Goal: Task Accomplishment & Management: Complete application form

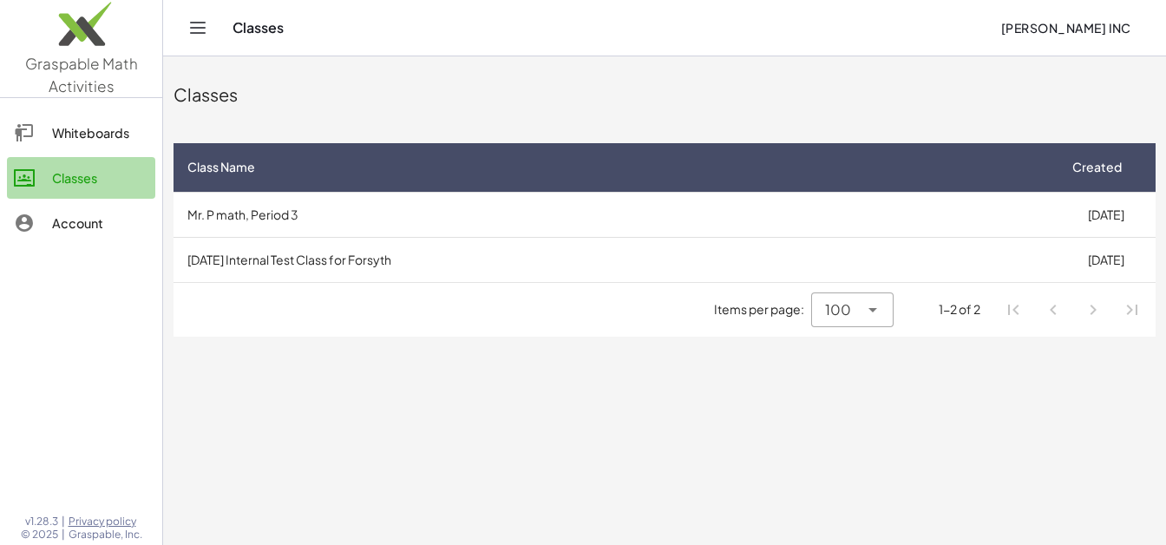
click at [85, 184] on div "Classes" at bounding box center [100, 177] width 96 height 21
click at [315, 263] on td "[DATE] Internal Test Class for Forsyth" at bounding box center [615, 259] width 882 height 45
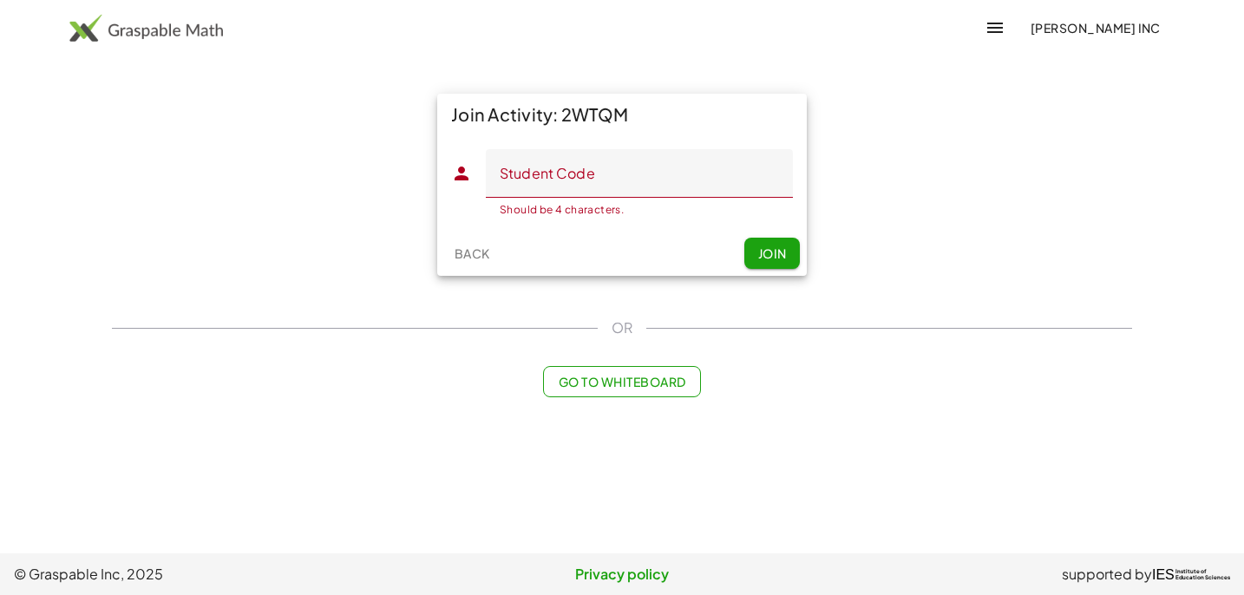
click at [143, 35] on img at bounding box center [146, 28] width 154 height 28
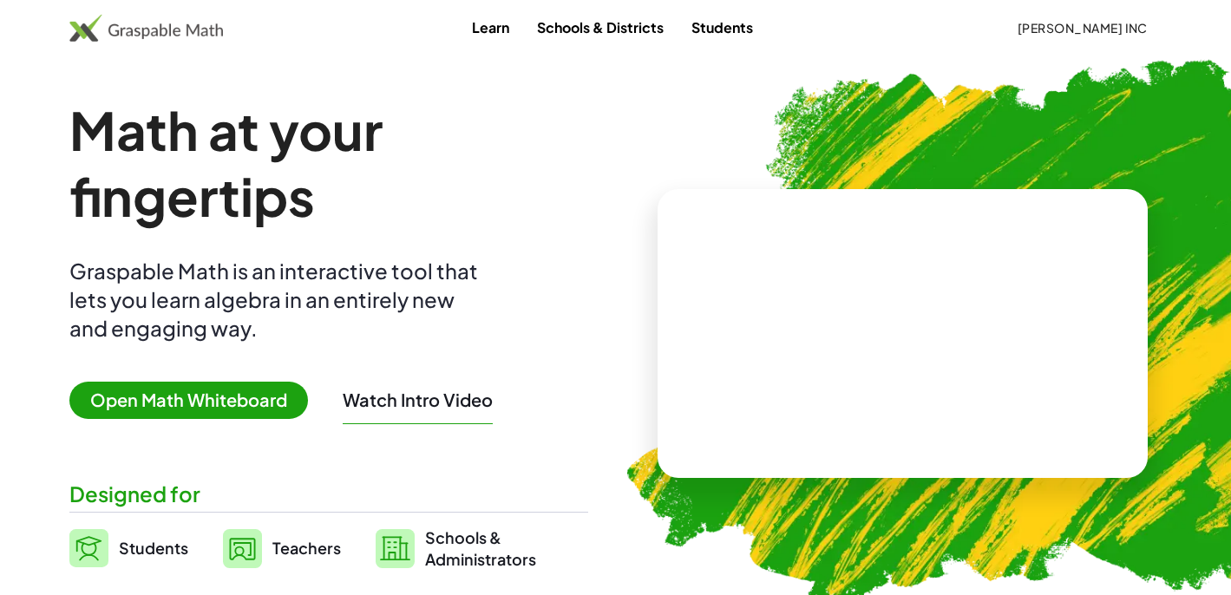
click at [1056, 35] on button "[PERSON_NAME] Inc" at bounding box center [1082, 27] width 159 height 31
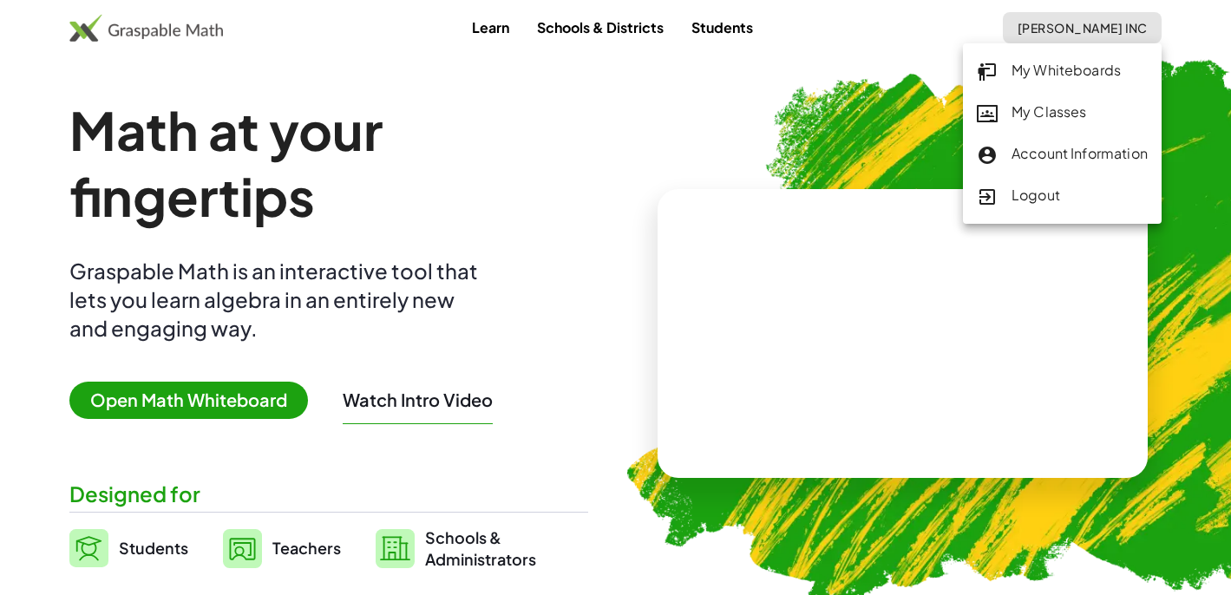
click at [1081, 113] on div "My Classes" at bounding box center [1062, 113] width 171 height 23
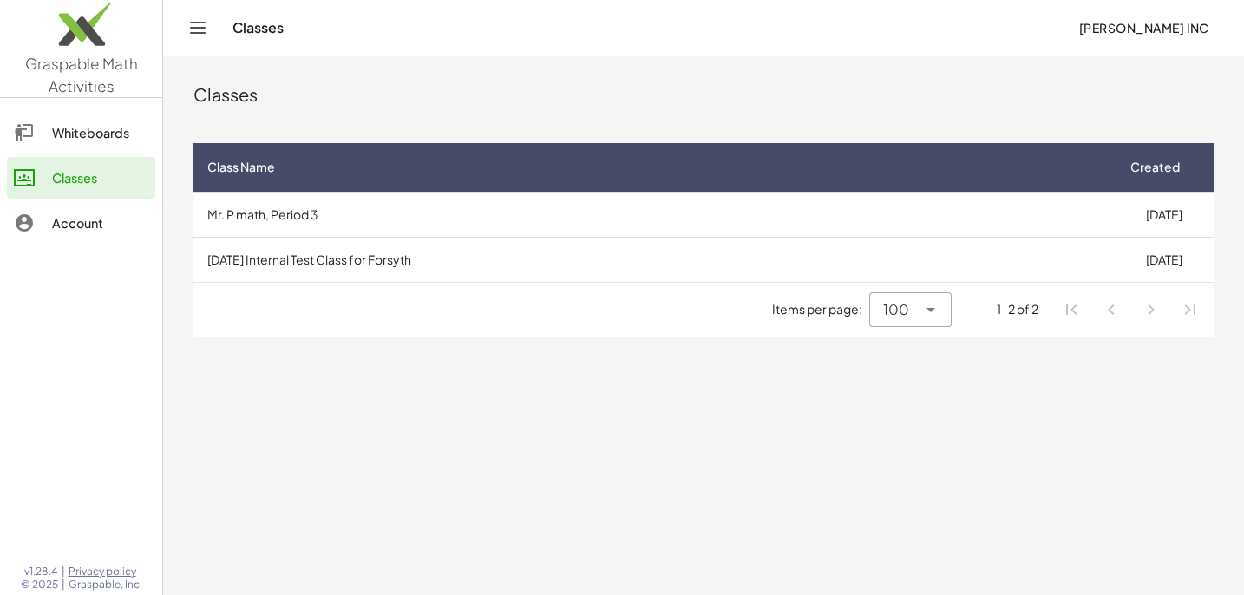
click at [403, 263] on td "[DATE] Internal Test Class for Forsyth" at bounding box center [653, 259] width 921 height 45
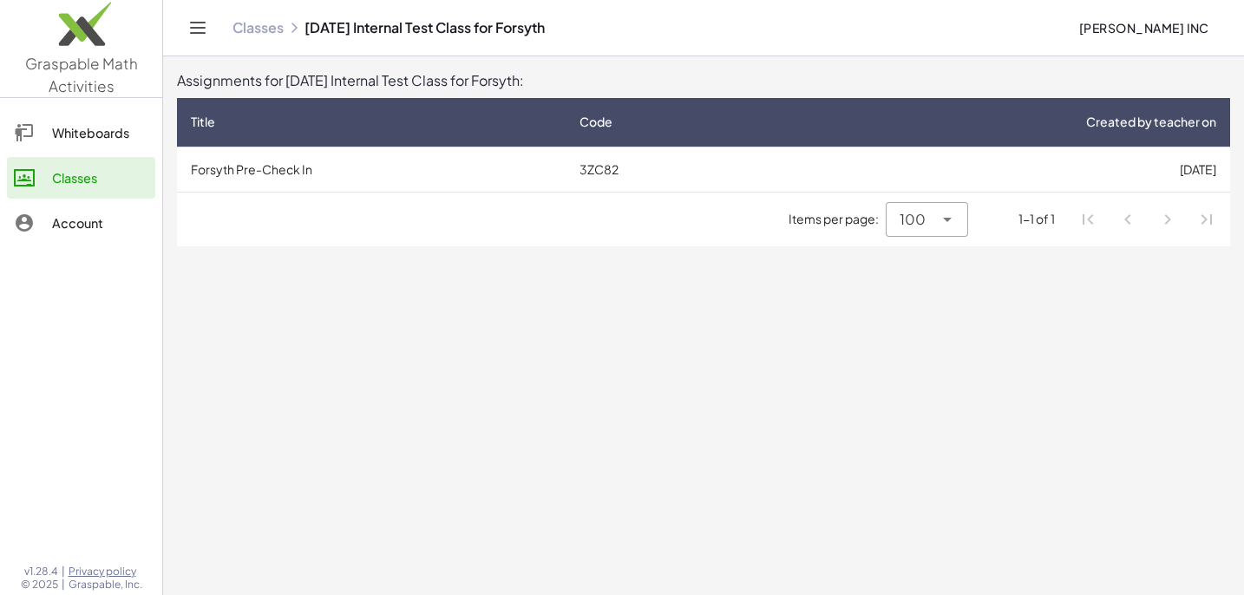
click at [274, 168] on td "Forsyth Pre-Check In" at bounding box center [371, 169] width 389 height 45
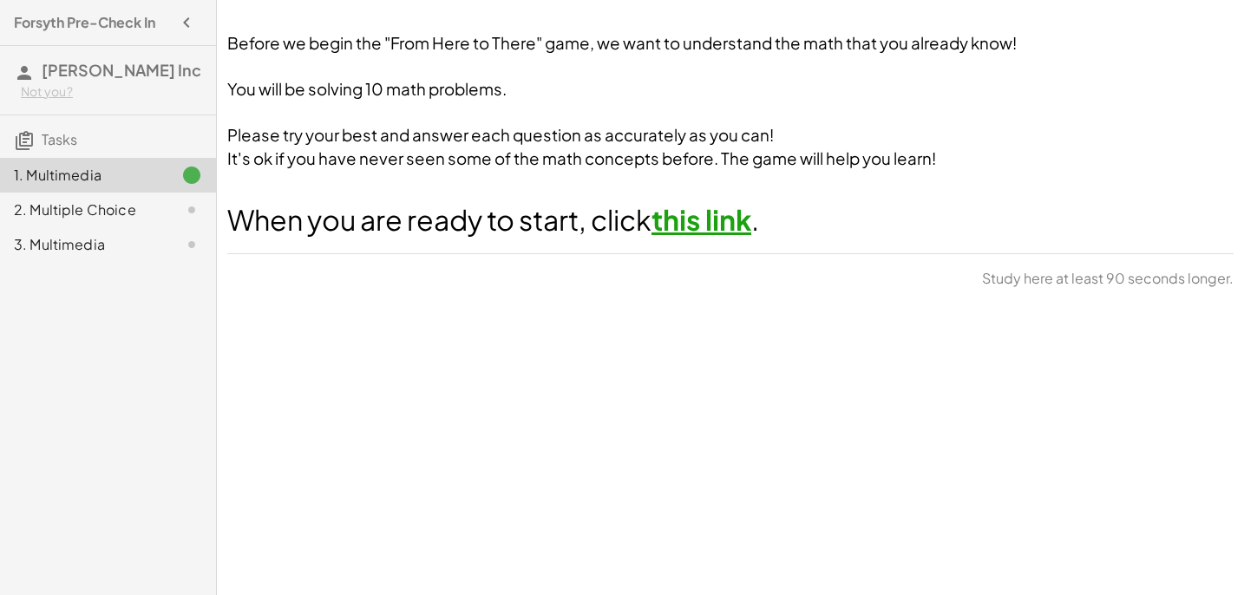
click at [682, 237] on h1 "When you are ready to start, click this link ." at bounding box center [730, 219] width 1006 height 39
click at [693, 226] on link "this link" at bounding box center [702, 219] width 100 height 35
click at [436, 364] on div "Before we begin the "From Here to There" game, we want to understand the math t…" at bounding box center [730, 297] width 1027 height 595
click at [441, 226] on span "When you are ready to start, click" at bounding box center [439, 219] width 424 height 35
click at [999, 288] on span "Study here at least 45 seconds longer." at bounding box center [1109, 278] width 250 height 21
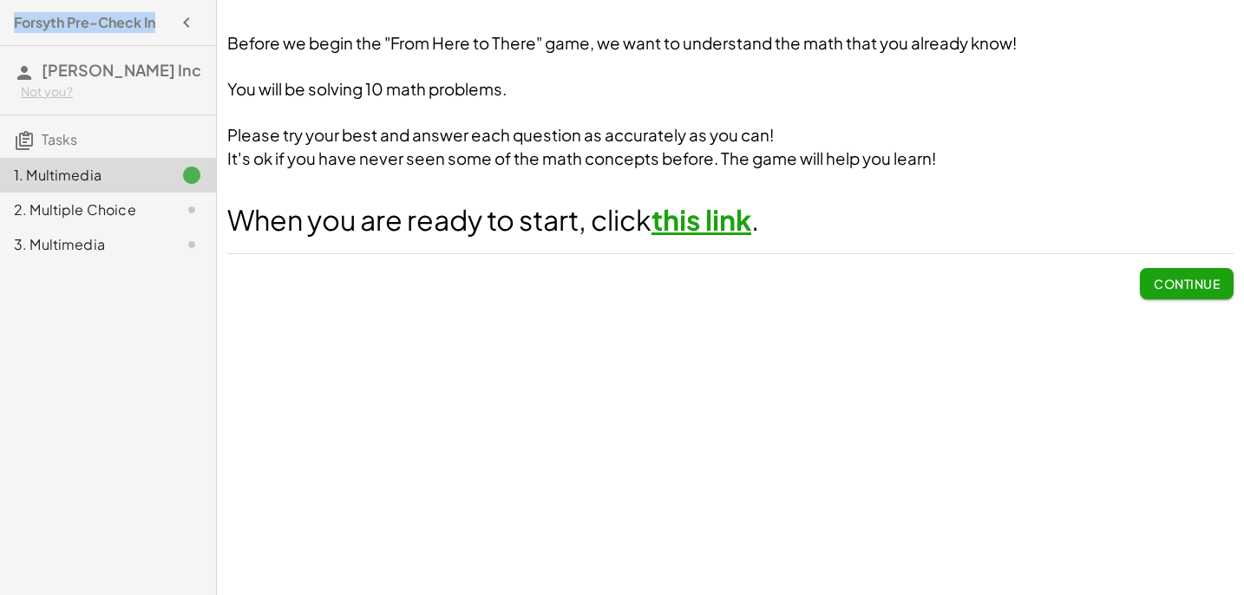
drag, startPoint x: 160, startPoint y: 24, endPoint x: 13, endPoint y: 15, distance: 146.9
click at [13, 15] on div "Forsyth Pre-Check In" at bounding box center [108, 22] width 202 height 31
copy h4 "Forsyth Pre-Check In"
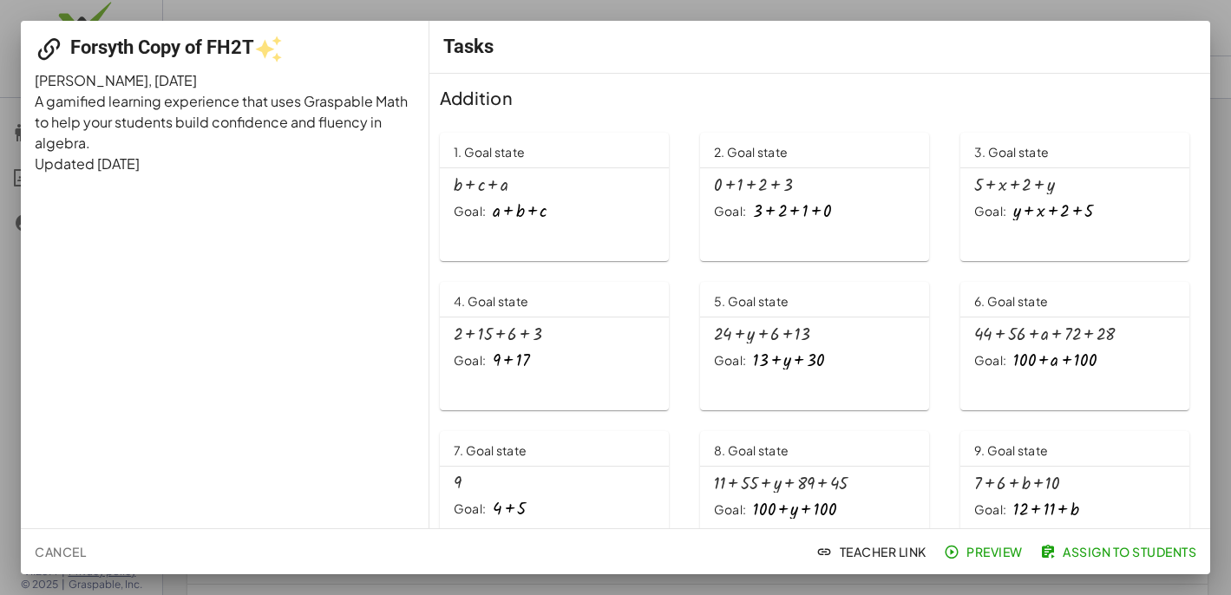
click at [1135, 556] on span "Assign to Students" at bounding box center [1120, 552] width 153 height 16
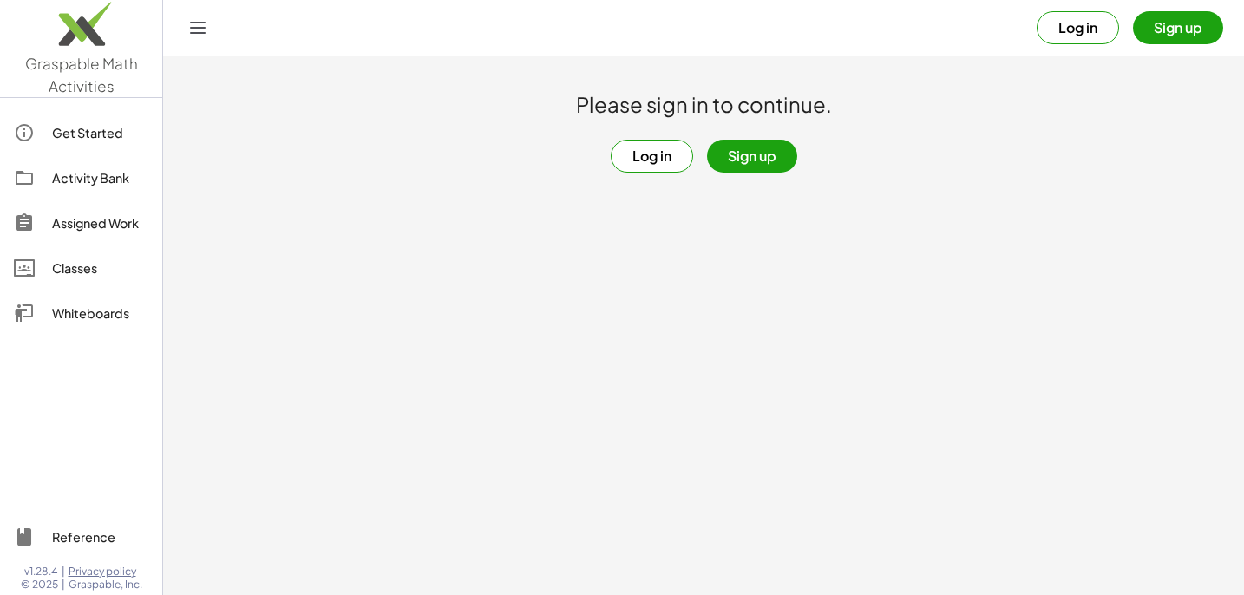
click at [663, 161] on button "Log in" at bounding box center [652, 156] width 82 height 33
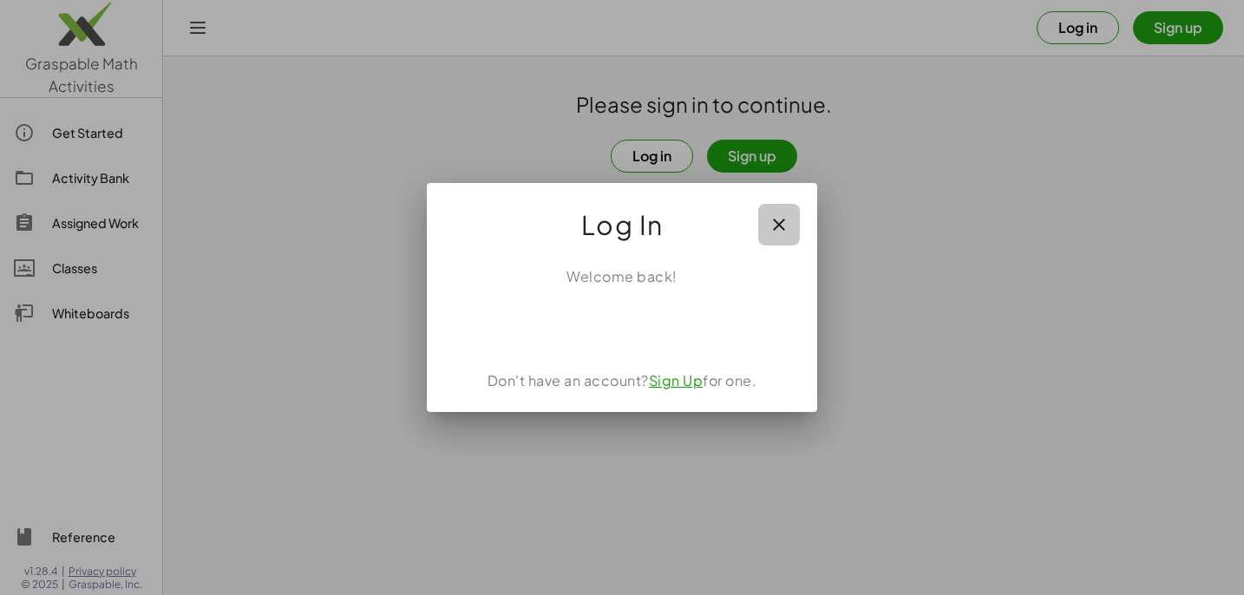
click at [783, 221] on icon "button" at bounding box center [779, 224] width 21 height 21
